Goal: Find specific page/section: Find specific page/section

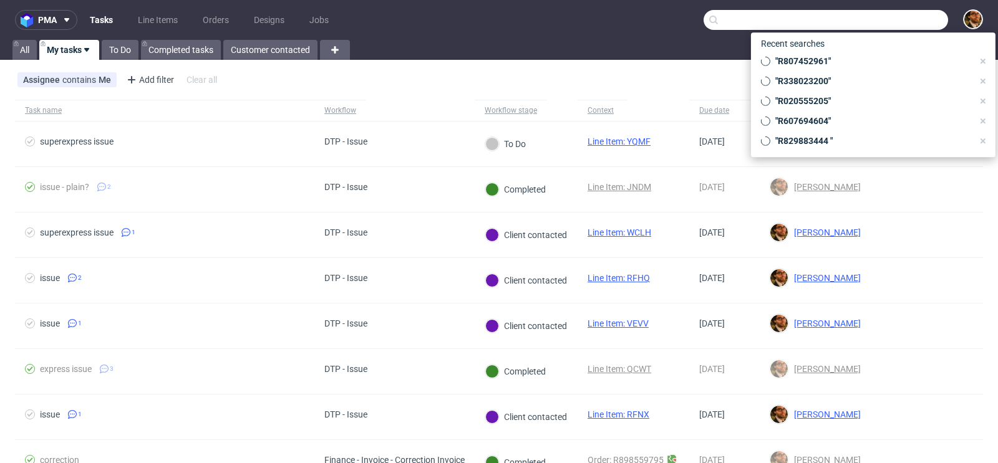
click at [870, 22] on input "text" at bounding box center [826, 20] width 245 height 20
paste input "R672399432"
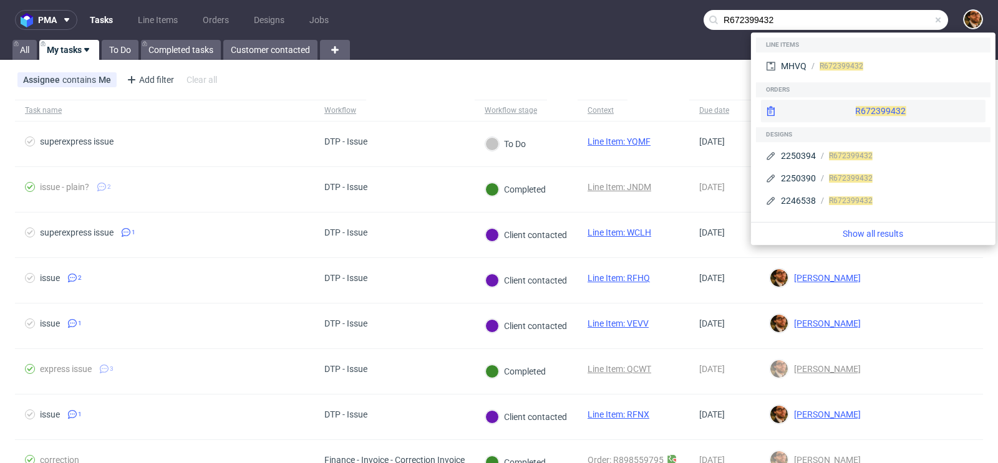
type input "R672399432"
click at [856, 105] on div "R672399432" at bounding box center [873, 111] width 225 height 22
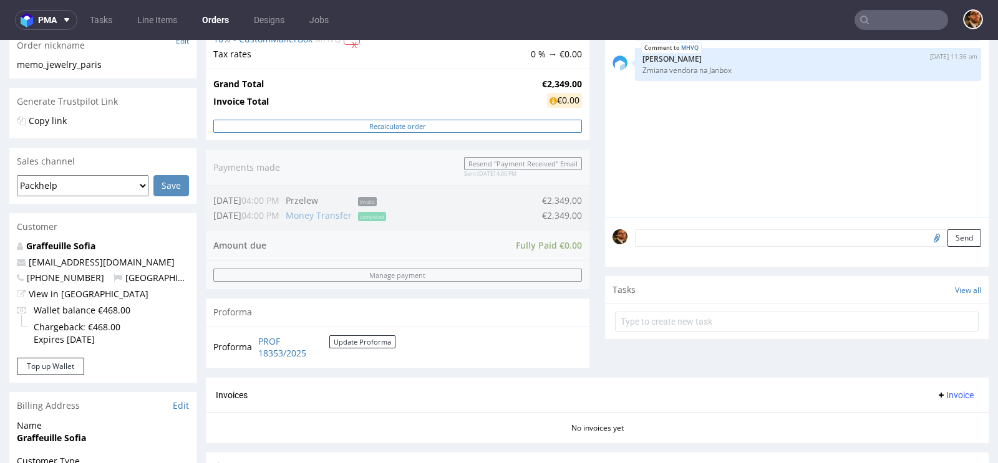
scroll to position [576, 0]
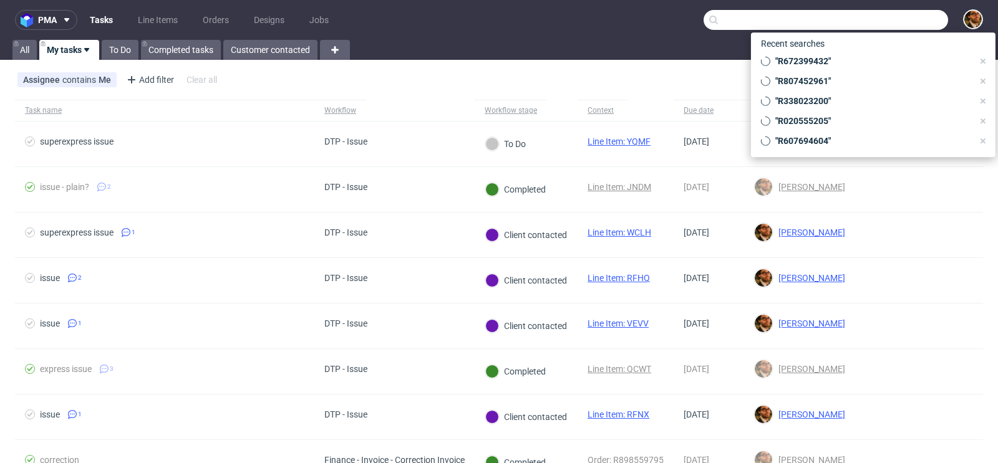
click at [885, 26] on input "text" at bounding box center [826, 20] width 245 height 20
paste input "R560539200"
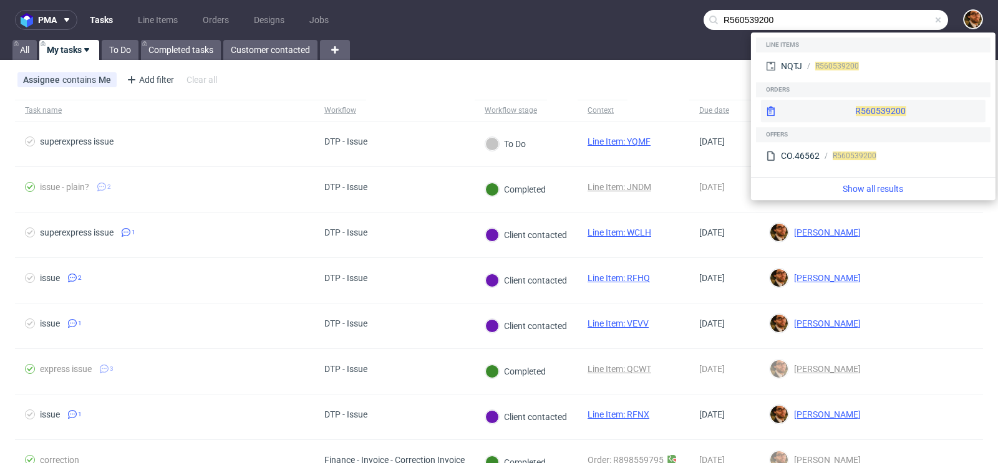
type input "R560539200"
click at [851, 112] on div "R560539200" at bounding box center [873, 111] width 225 height 22
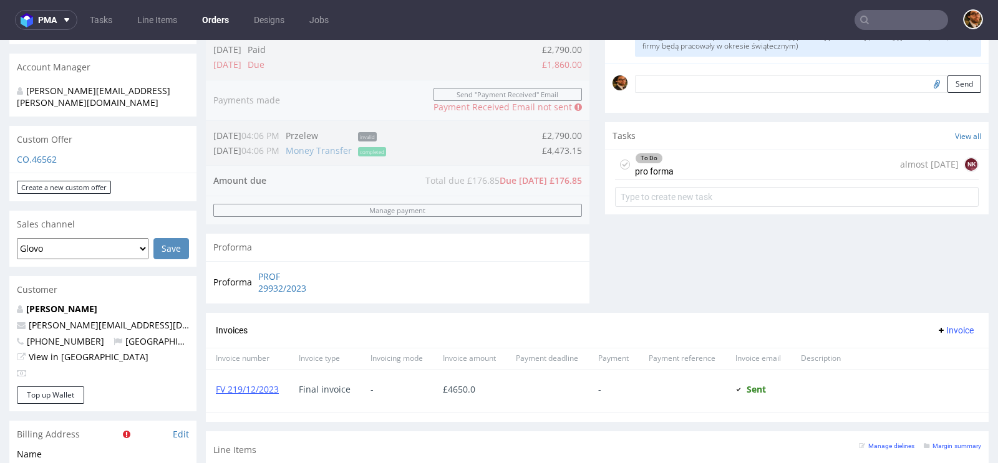
scroll to position [531, 0]
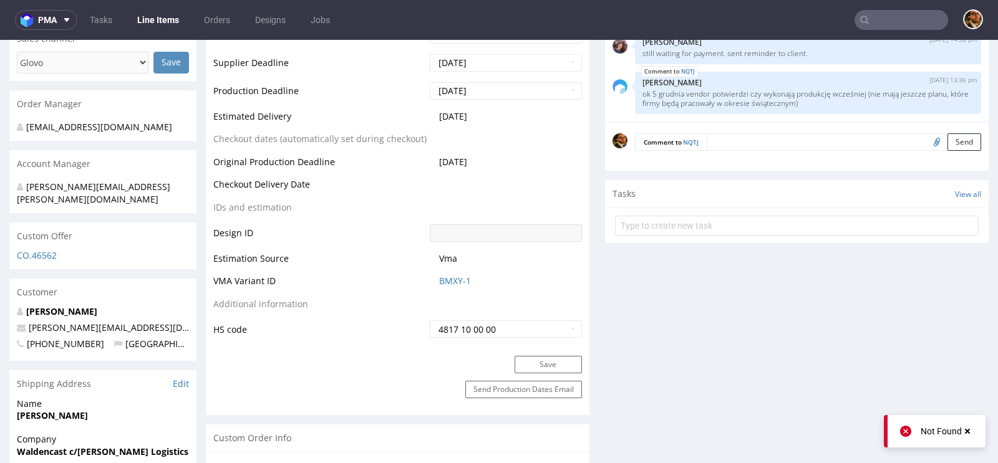
scroll to position [727, 0]
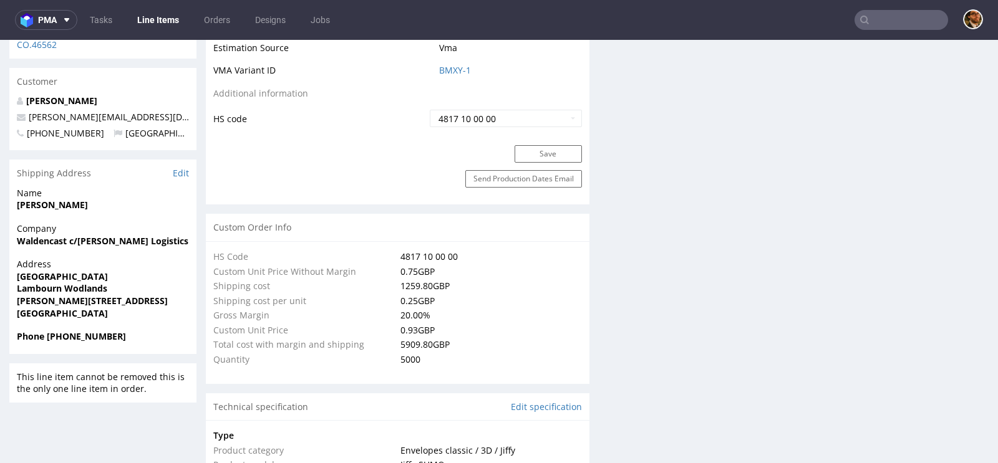
click at [880, 18] on input "text" at bounding box center [902, 20] width 94 height 20
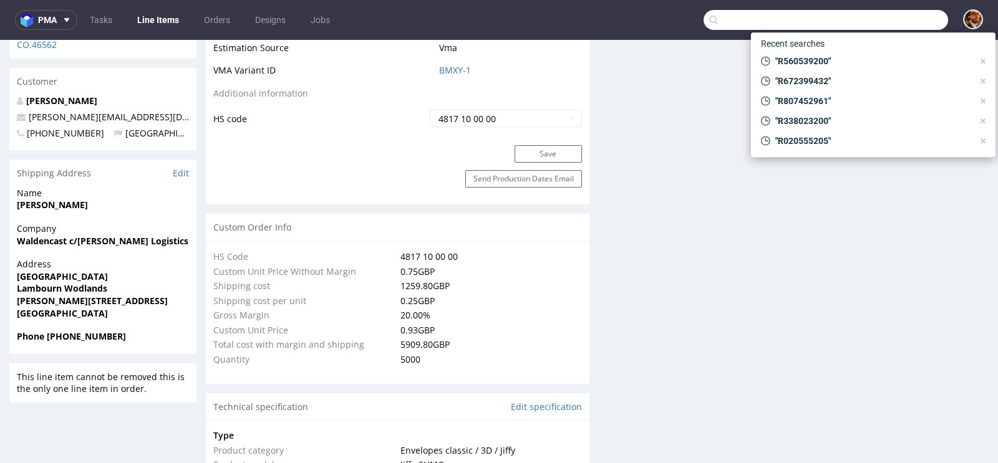
paste input "R823594345"
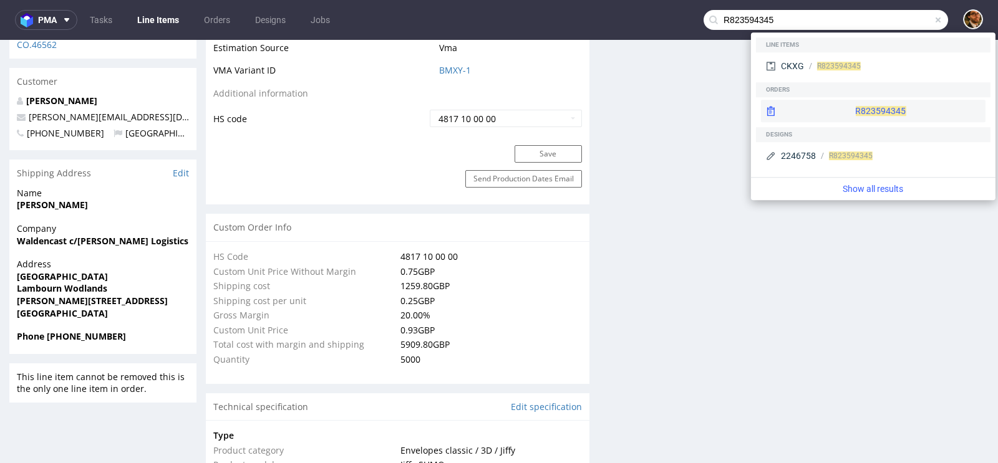
type input "R823594345"
click at [841, 112] on div "R823594345" at bounding box center [873, 111] width 225 height 22
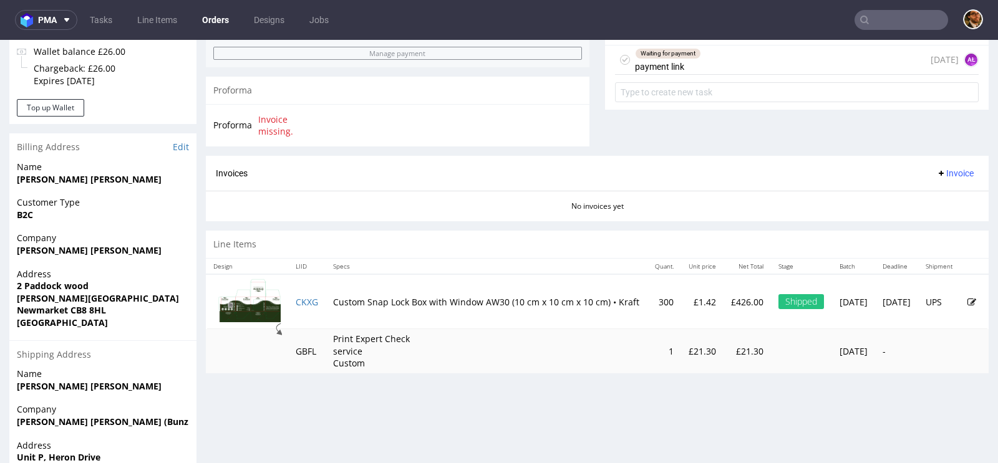
scroll to position [556, 0]
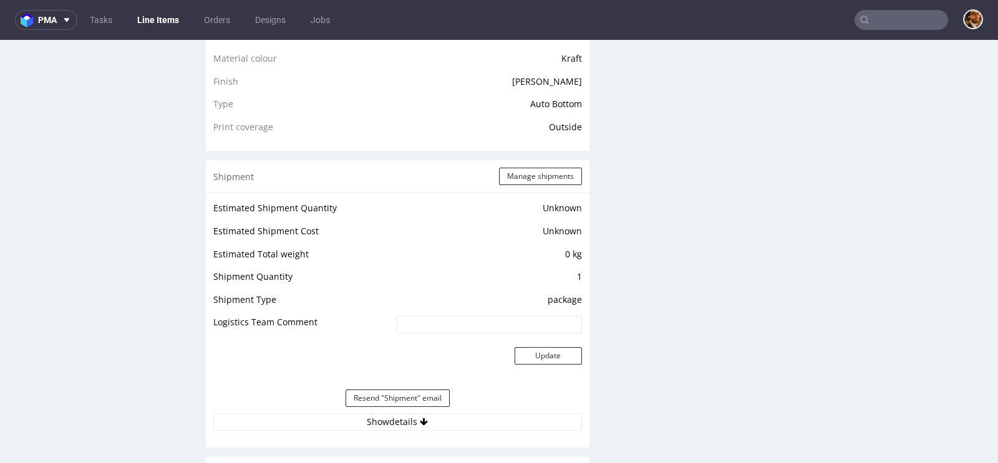
scroll to position [1095, 0]
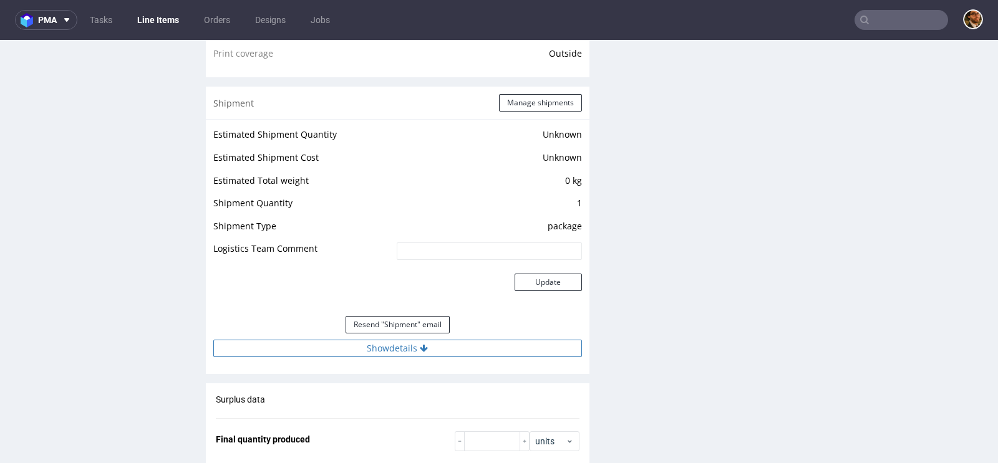
click at [404, 347] on button "Show details" at bounding box center [397, 348] width 369 height 17
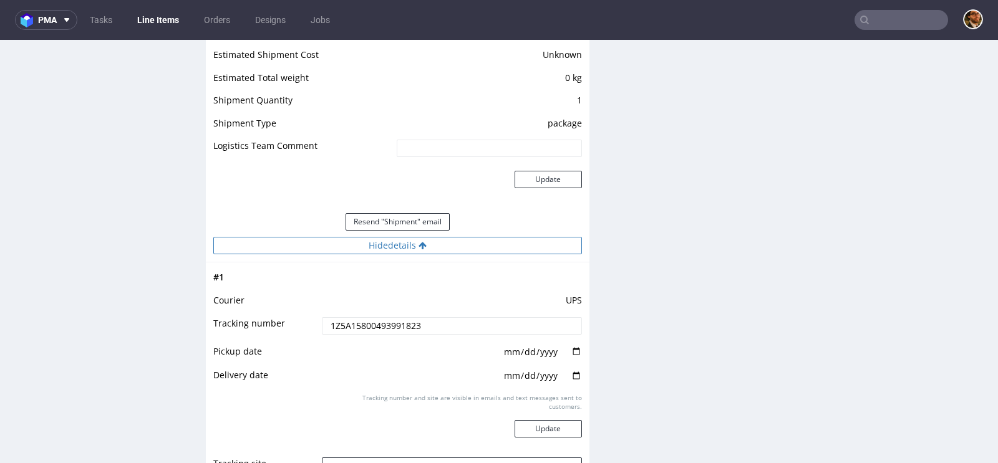
scroll to position [1323, 0]
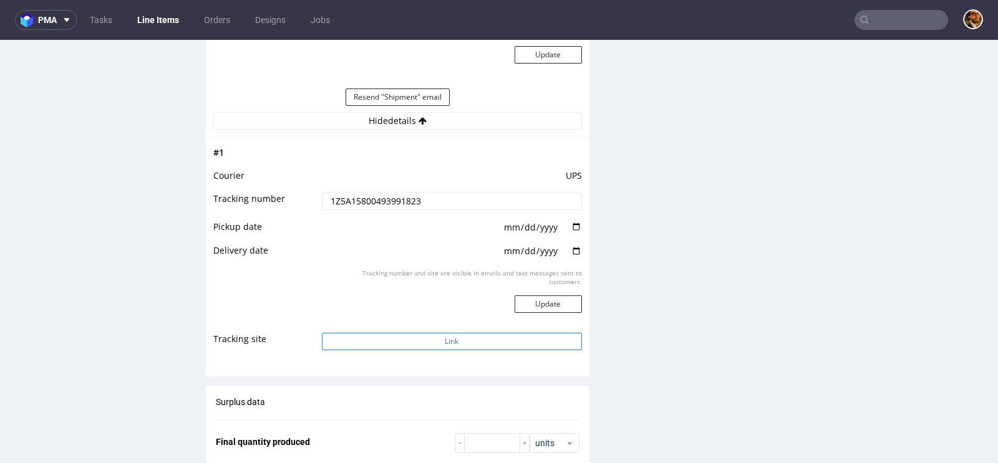
click at [445, 341] on button "Link" at bounding box center [452, 341] width 260 height 17
